Goal: Task Accomplishment & Management: Complete application form

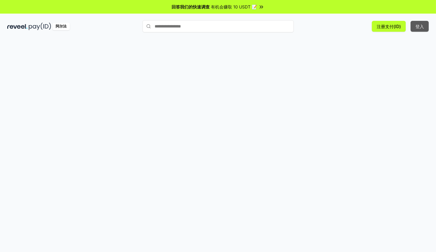
click at [426, 23] on button "登入" at bounding box center [419, 26] width 18 height 11
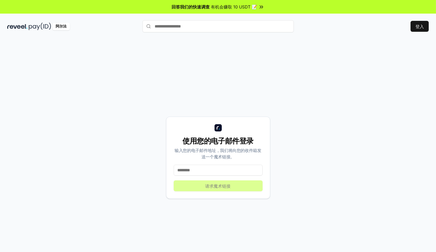
click at [206, 167] on input at bounding box center [218, 170] width 89 height 11
click at [414, 26] on button "登入" at bounding box center [419, 26] width 18 height 11
click at [422, 26] on font "登入" at bounding box center [419, 26] width 8 height 5
click at [39, 27] on img at bounding box center [40, 27] width 22 height 8
